Goal: Find specific page/section: Find specific page/section

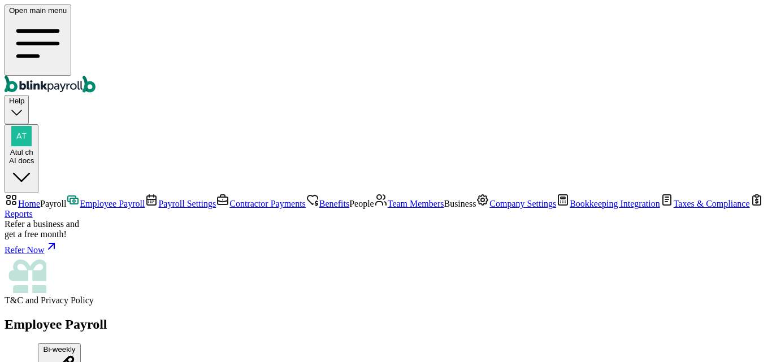
scroll to position [339, 0]
drag, startPoint x: 473, startPoint y: 256, endPoint x: 524, endPoint y: 257, distance: 51.5
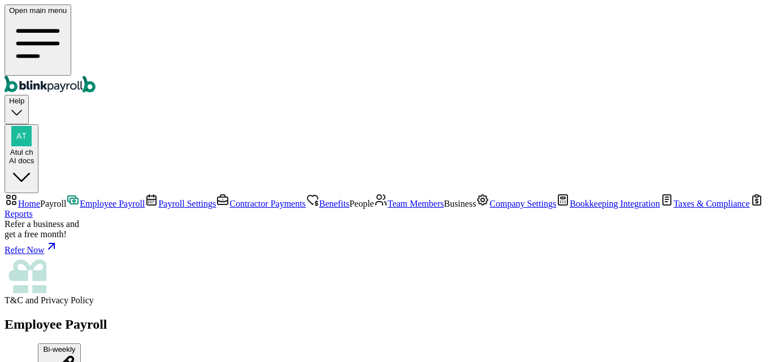
click at [34, 157] on div "AI docs" at bounding box center [21, 161] width 25 height 8
drag, startPoint x: 632, startPoint y: 197, endPoint x: 746, endPoint y: 193, distance: 114.8
copy span "atul+ai@blinkpayroll.com"
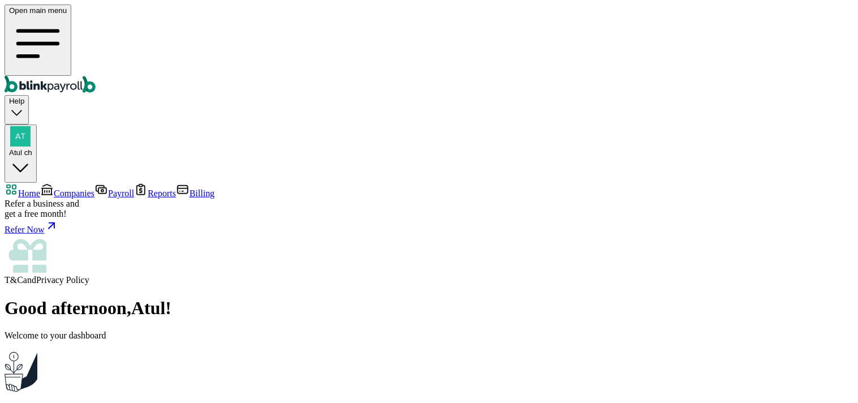
click at [40, 188] on span "Home" at bounding box center [29, 193] width 22 height 10
click at [66, 188] on span "Companies" at bounding box center [74, 193] width 41 height 10
